Goal: Task Accomplishment & Management: Manage account settings

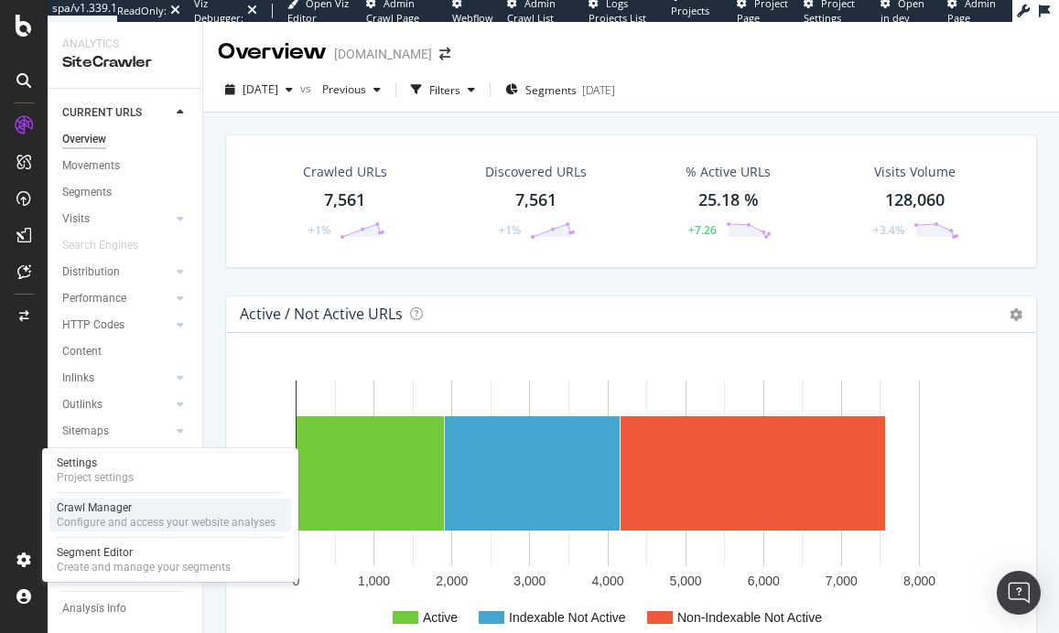
click at [117, 508] on div "Crawl Manager" at bounding box center [166, 507] width 219 height 15
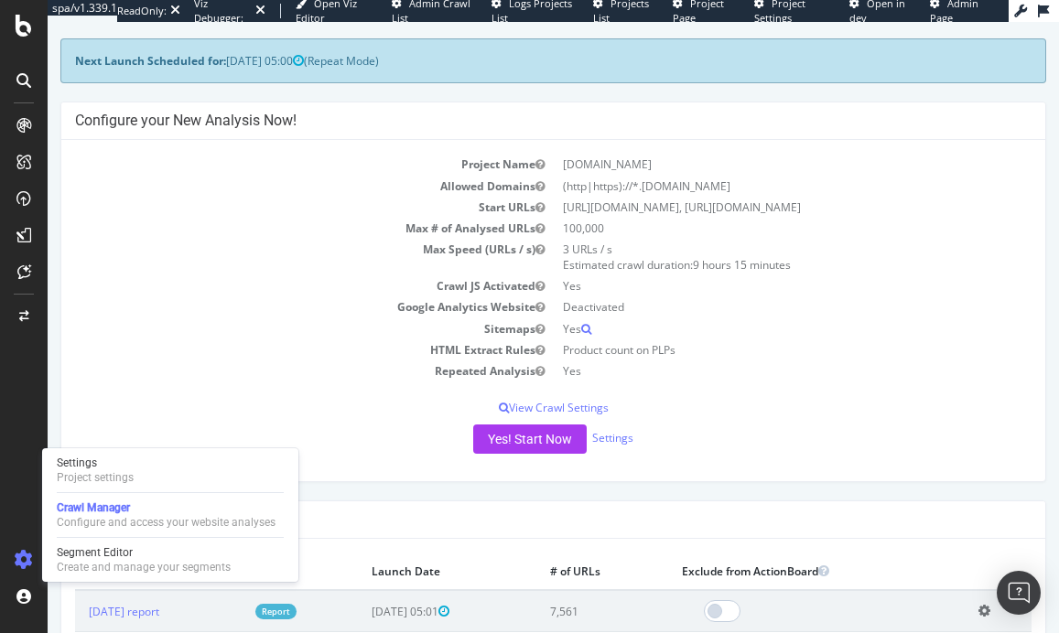
scroll to position [97, 0]
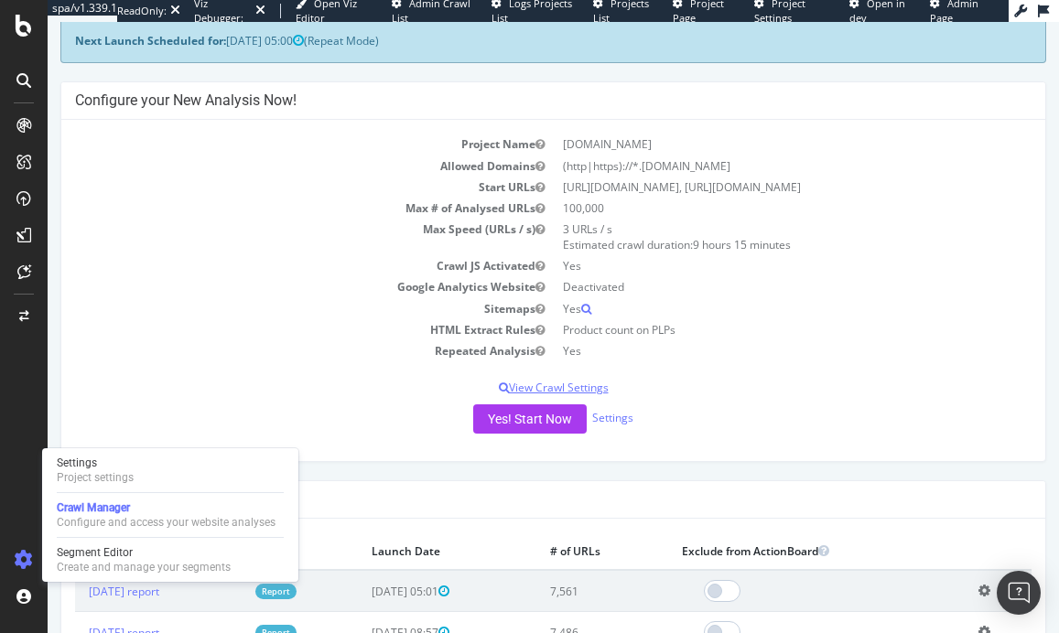
click at [574, 387] on p "View Crawl Settings" at bounding box center [553, 388] width 956 height 16
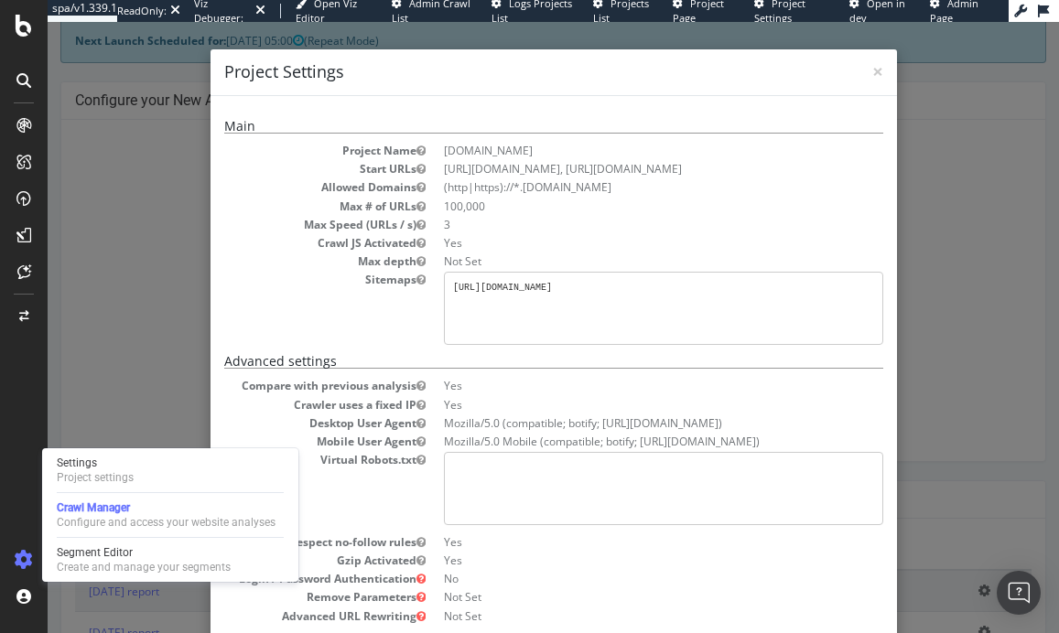
click at [161, 265] on div "× Close Project Settings Main Project Name [DOMAIN_NAME] Start URLs [URL][DOMAI…" at bounding box center [553, 327] width 1011 height 611
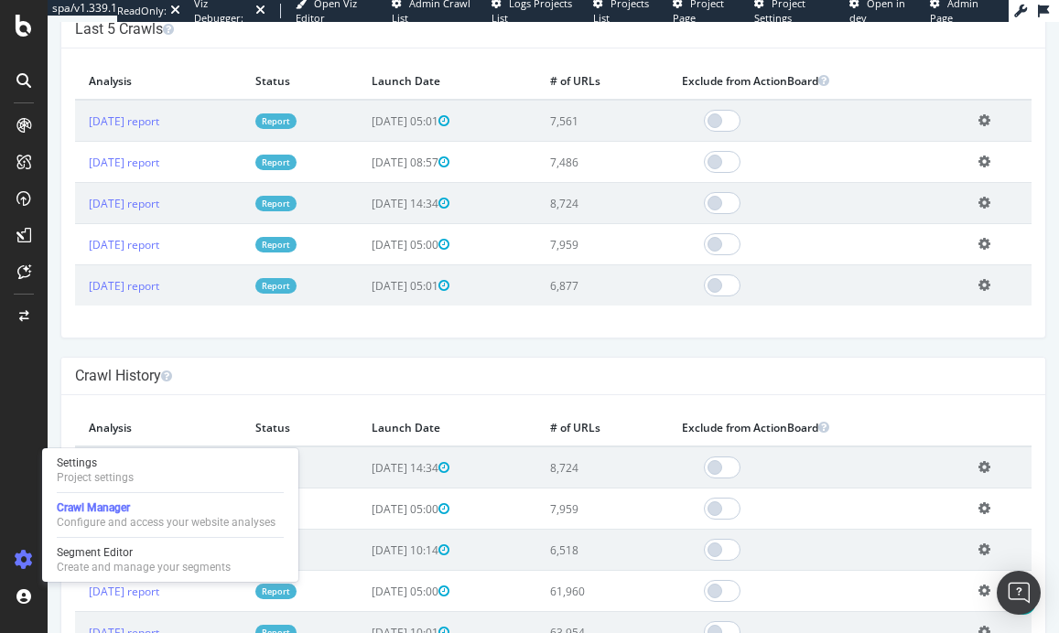
scroll to position [639, 0]
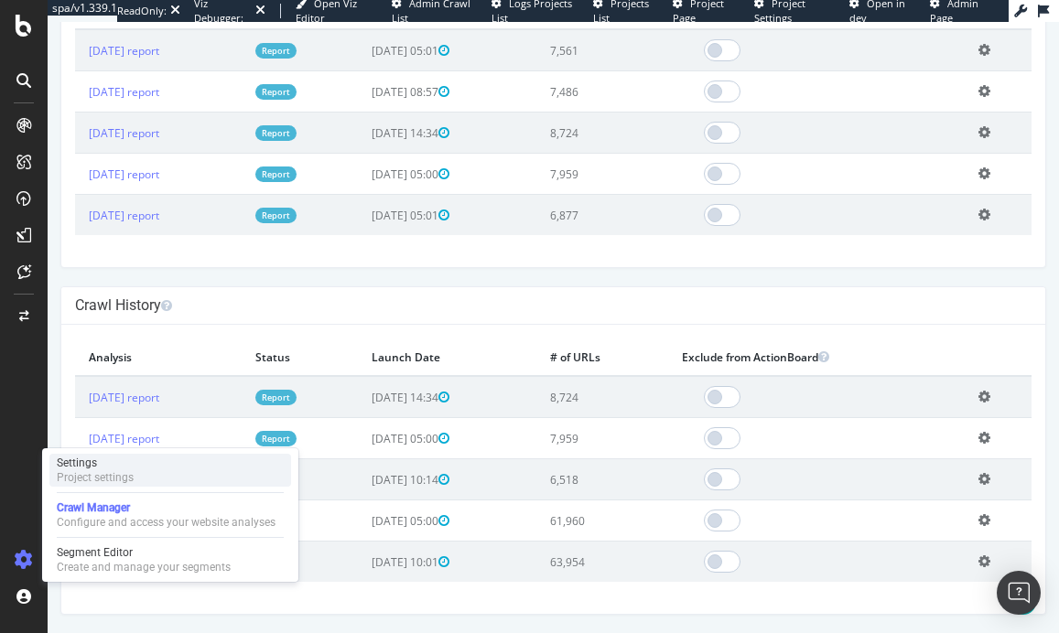
click at [100, 468] on div "Settings" at bounding box center [95, 463] width 77 height 15
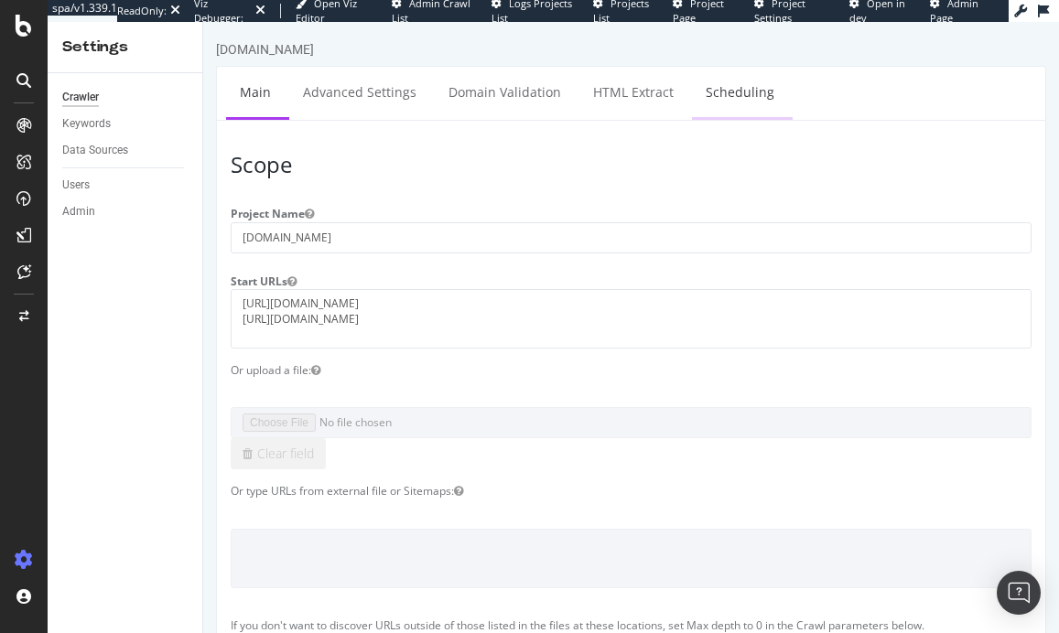
click at [735, 107] on link "Scheduling" at bounding box center [740, 92] width 96 height 50
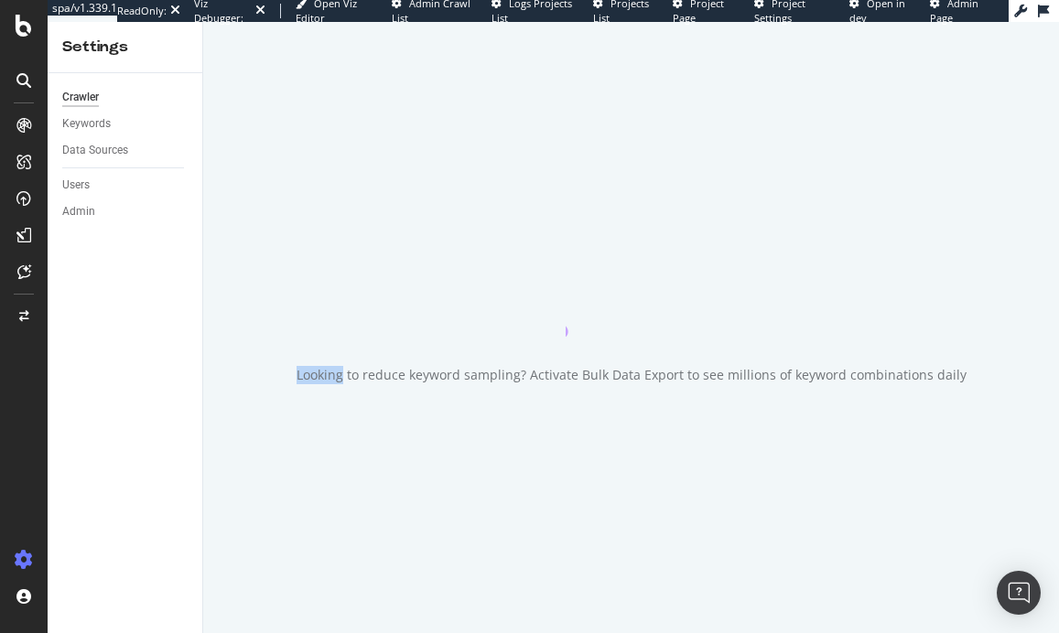
click at [735, 107] on div "Looking to reduce keyword sampling? Activate Bulk Data Export to see millions o…" at bounding box center [630, 327] width 855 height 611
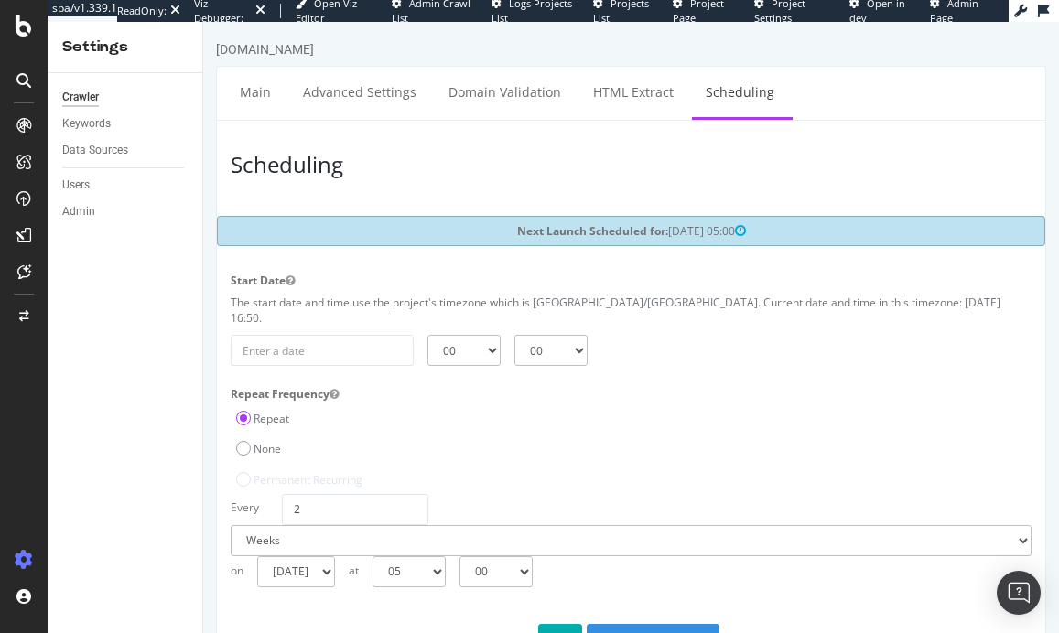
scroll to position [48, 0]
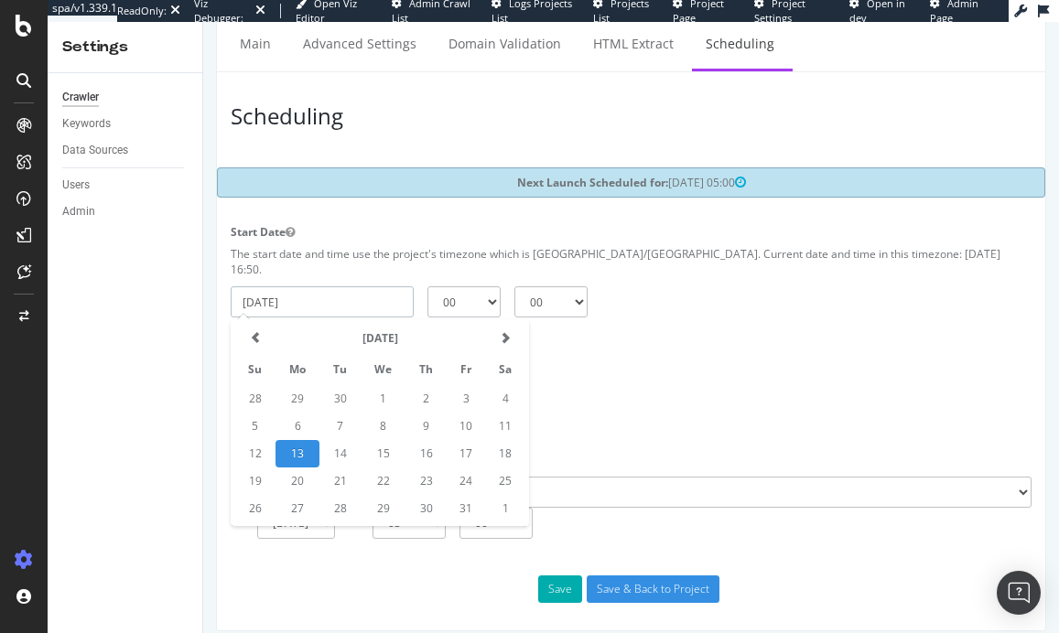
click at [389, 286] on input "[DATE]" at bounding box center [322, 301] width 183 height 31
click at [338, 440] on td "14" at bounding box center [339, 453] width 41 height 27
type input "[DATE]"
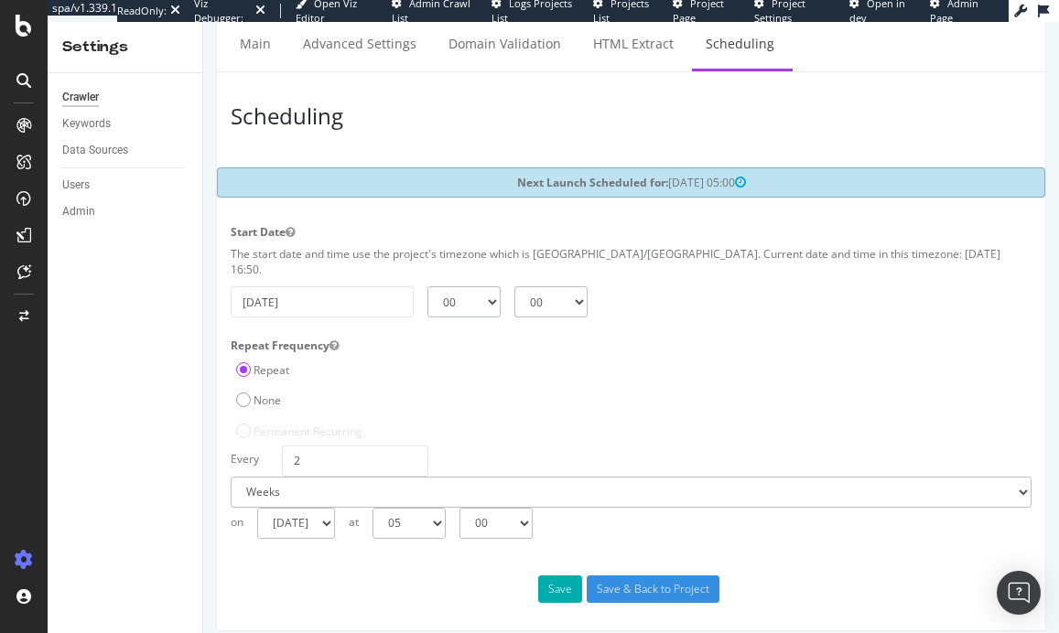
click at [456, 286] on select "00 01 02 03 04 05 06 07 08 09 10 11 12 13 14 15 16 17 18 19 20 21 22 23" at bounding box center [463, 301] width 73 height 31
select select "5"
click at [427, 286] on select "00 01 02 03 04 05 06 07 08 09 10 11 12 13 14 15 16 17 18 19 20 21 22 23" at bounding box center [463, 301] width 73 height 31
click at [575, 575] on button "Save" at bounding box center [560, 588] width 44 height 27
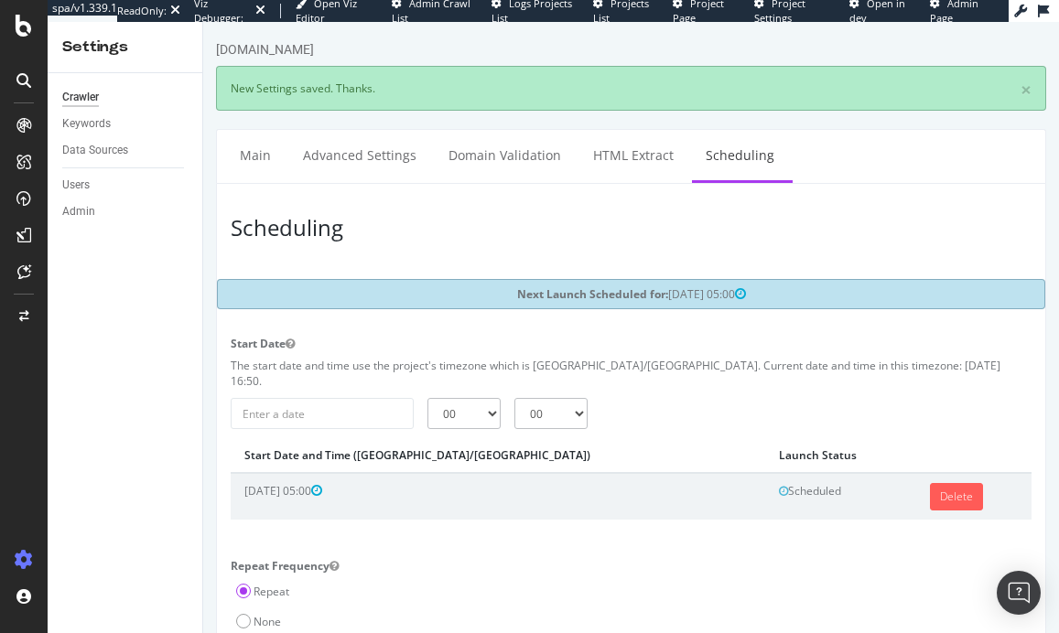
scroll to position [0, 0]
